Goal: Task Accomplishment & Management: Manage account settings

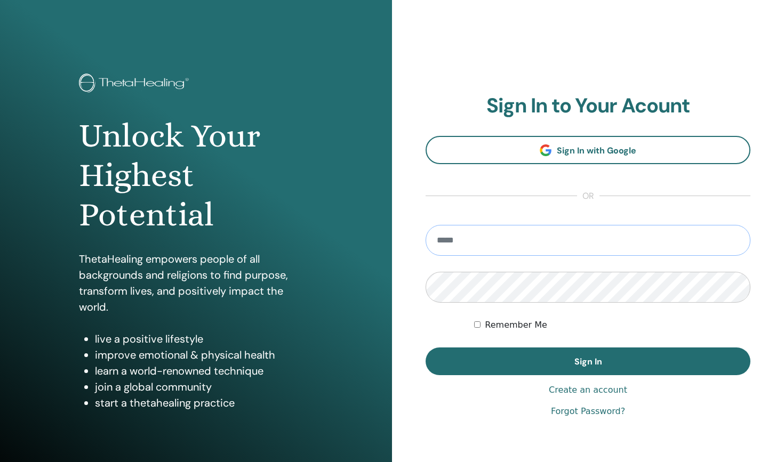
type input "**********"
click at [588, 361] on button "Sign In" at bounding box center [587, 362] width 325 height 28
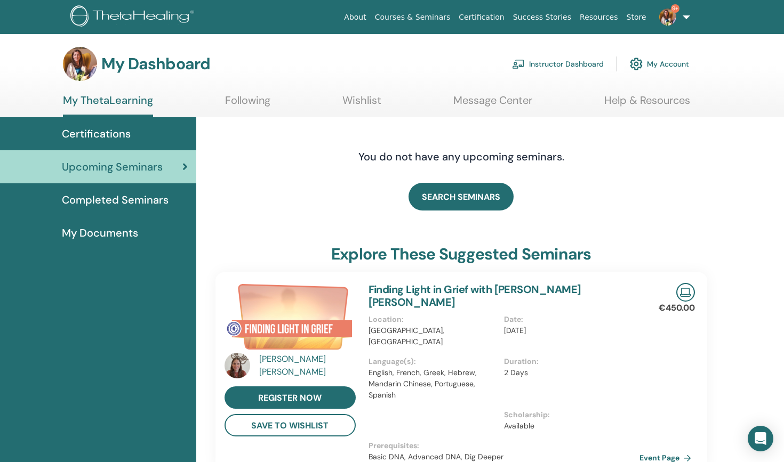
click at [562, 65] on link "Instructor Dashboard" at bounding box center [558, 63] width 92 height 23
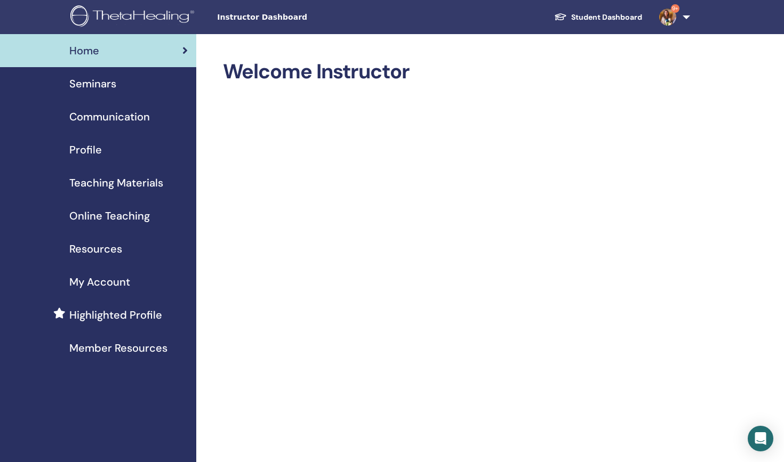
click at [100, 86] on span "Seminars" at bounding box center [92, 84] width 47 height 16
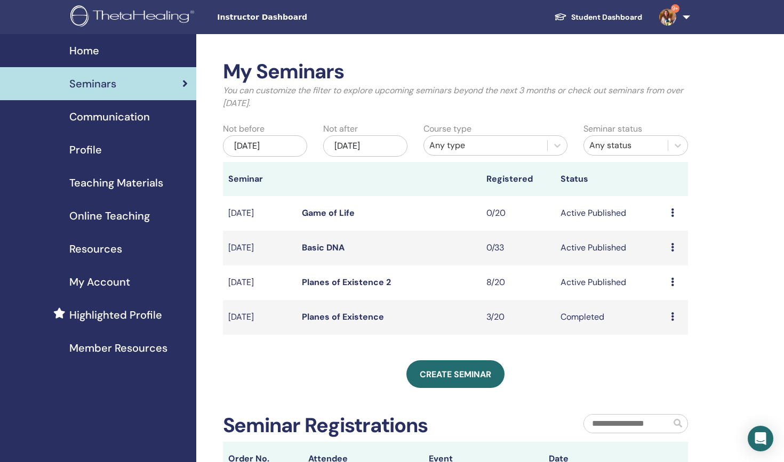
click at [281, 145] on div "Jun/27, 2025" at bounding box center [265, 145] width 84 height 21
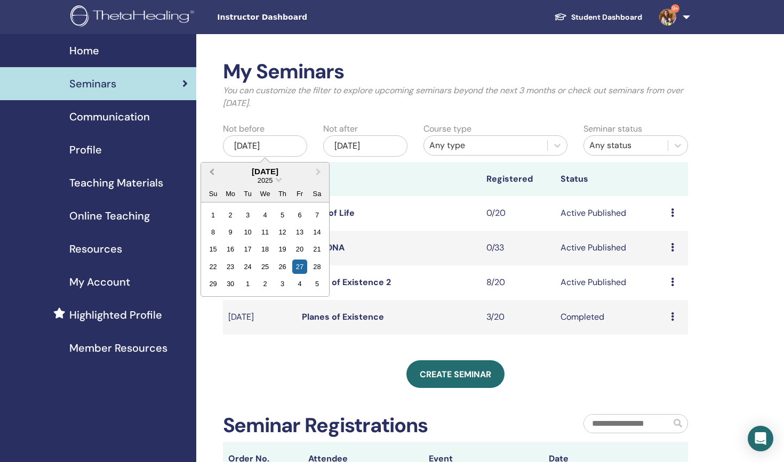
click at [212, 170] on span "Previous Month" at bounding box center [212, 171] width 0 height 11
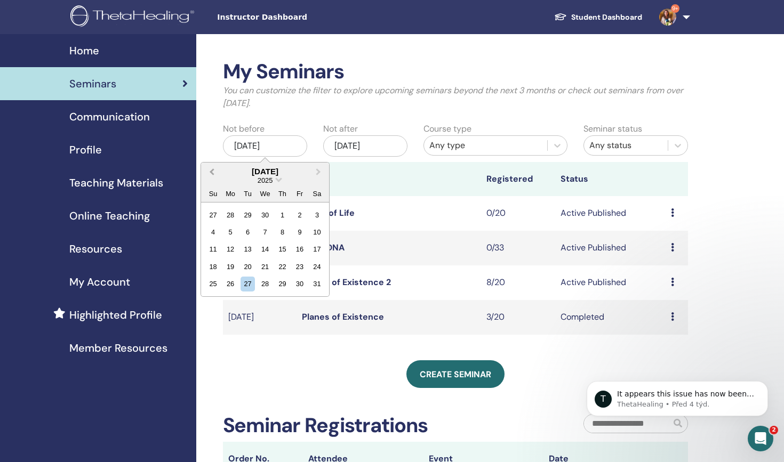
click at [212, 170] on span "Previous Month" at bounding box center [212, 171] width 0 height 11
click at [267, 214] on div "1" at bounding box center [265, 214] width 14 height 14
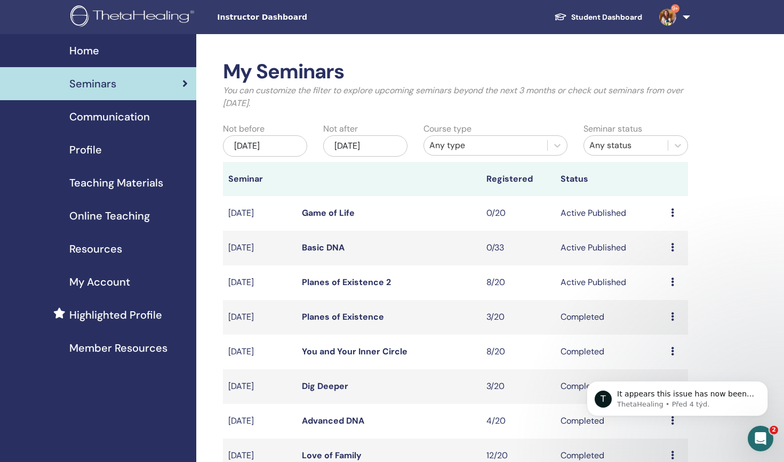
click at [381, 148] on div "Dec/27, 2025" at bounding box center [365, 145] width 84 height 21
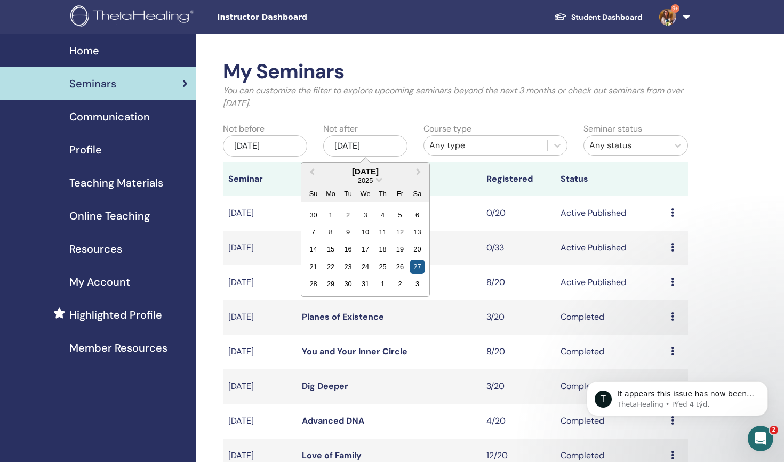
click at [415, 266] on div "27" at bounding box center [416, 267] width 14 height 14
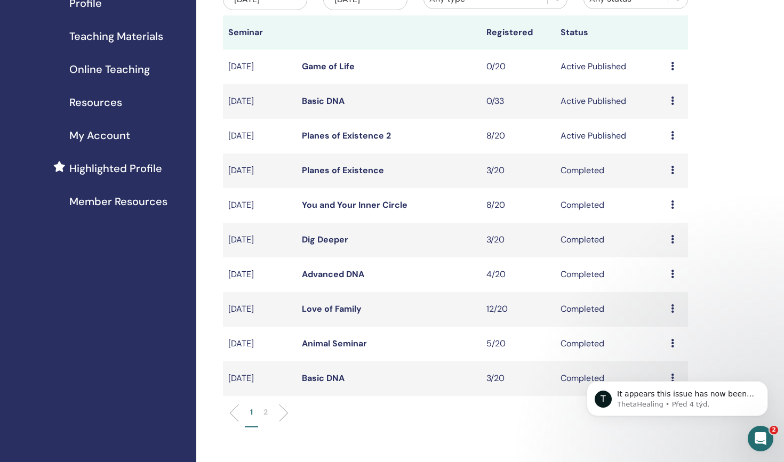
scroll to position [136, 0]
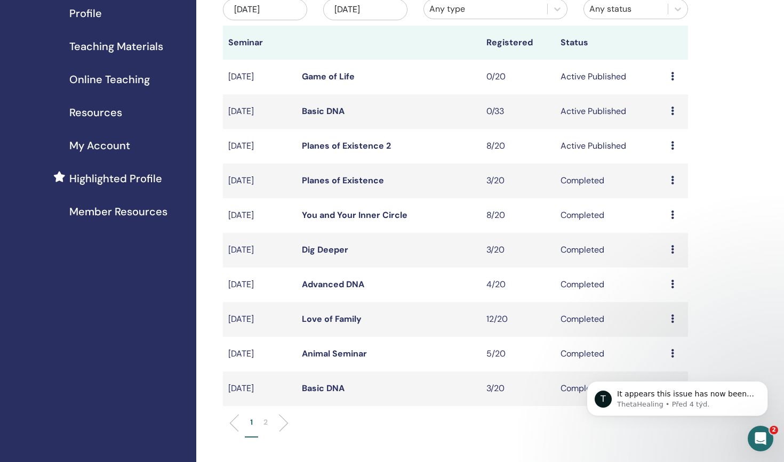
click at [337, 77] on link "Game of Life" at bounding box center [328, 76] width 53 height 11
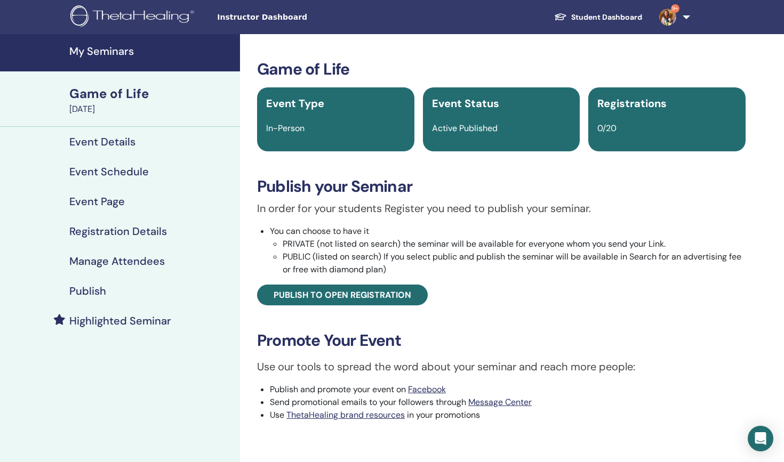
click at [124, 174] on h4 "Event Schedule" at bounding box center [108, 171] width 79 height 13
